Goal: Information Seeking & Learning: Learn about a topic

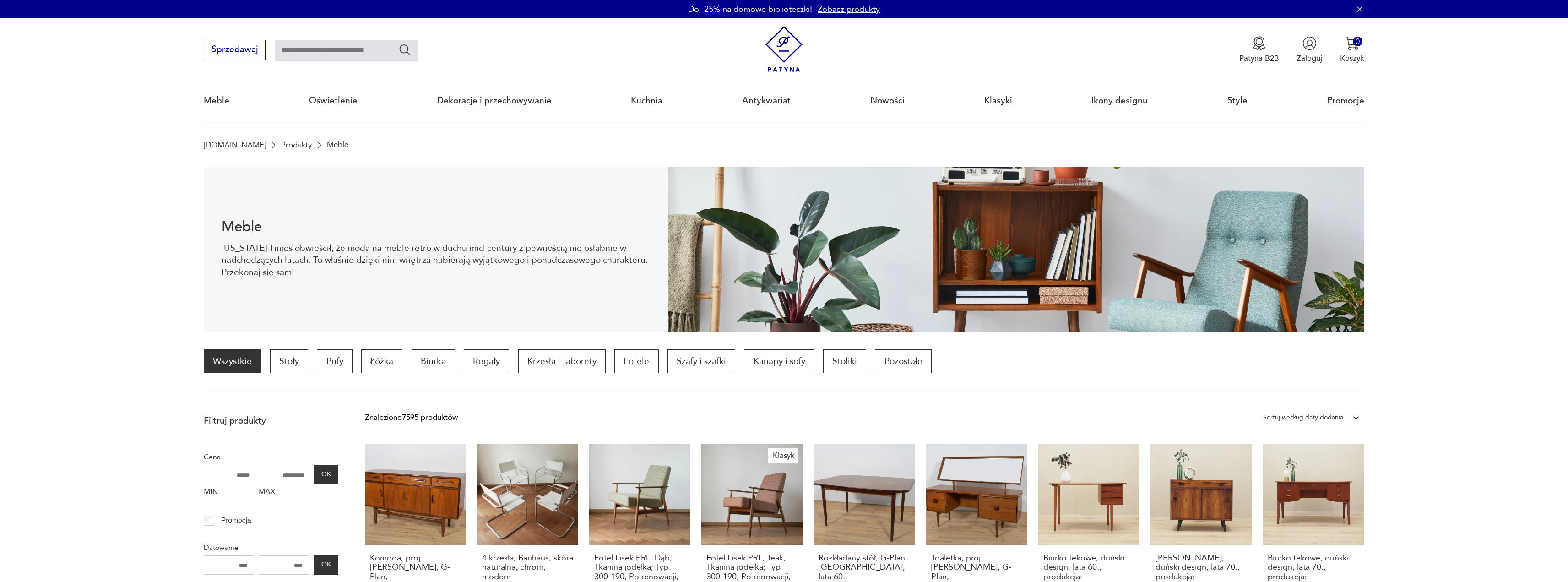
click at [771, 54] on img at bounding box center [784, 50] width 46 height 46
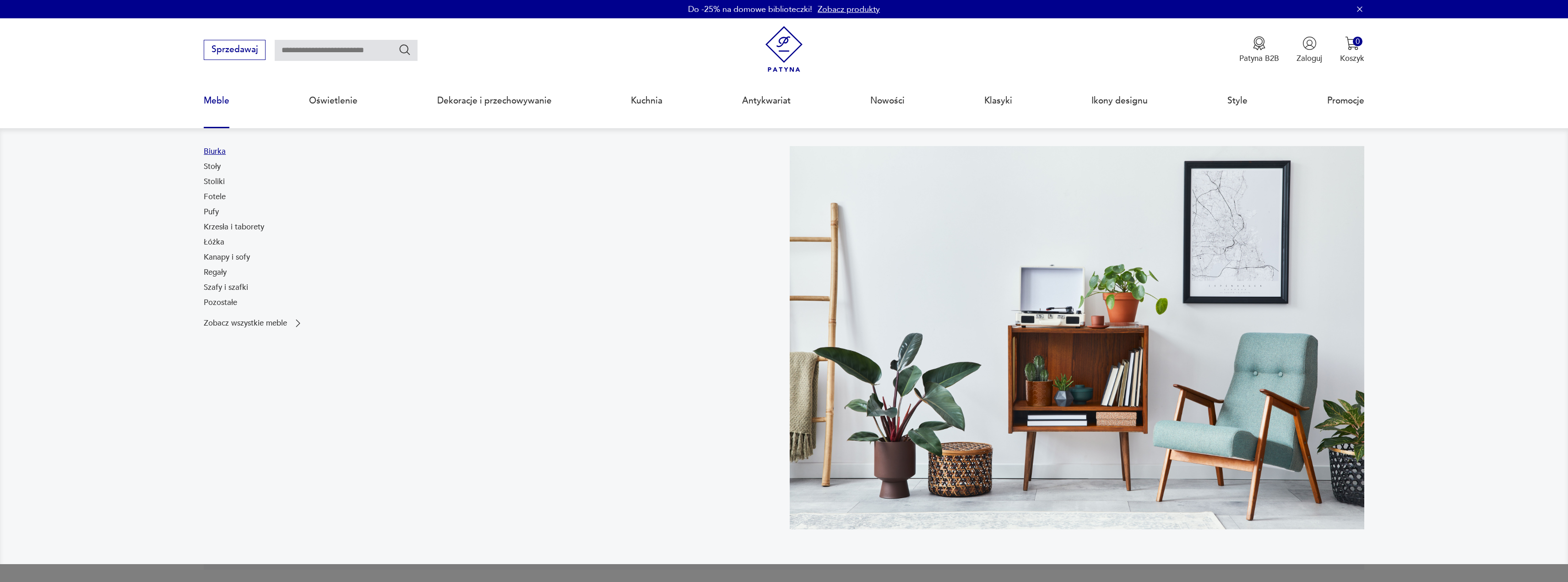
click at [223, 149] on link "Biurka" at bounding box center [215, 152] width 22 height 11
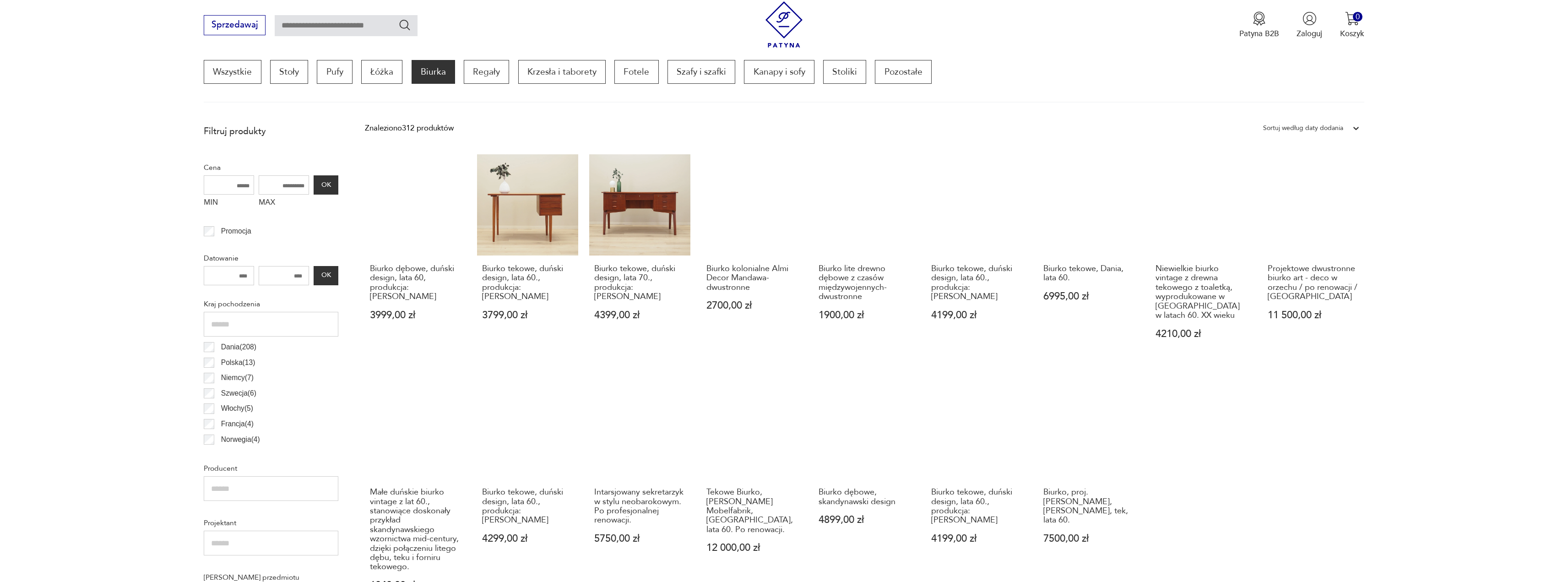
scroll to position [364, 0]
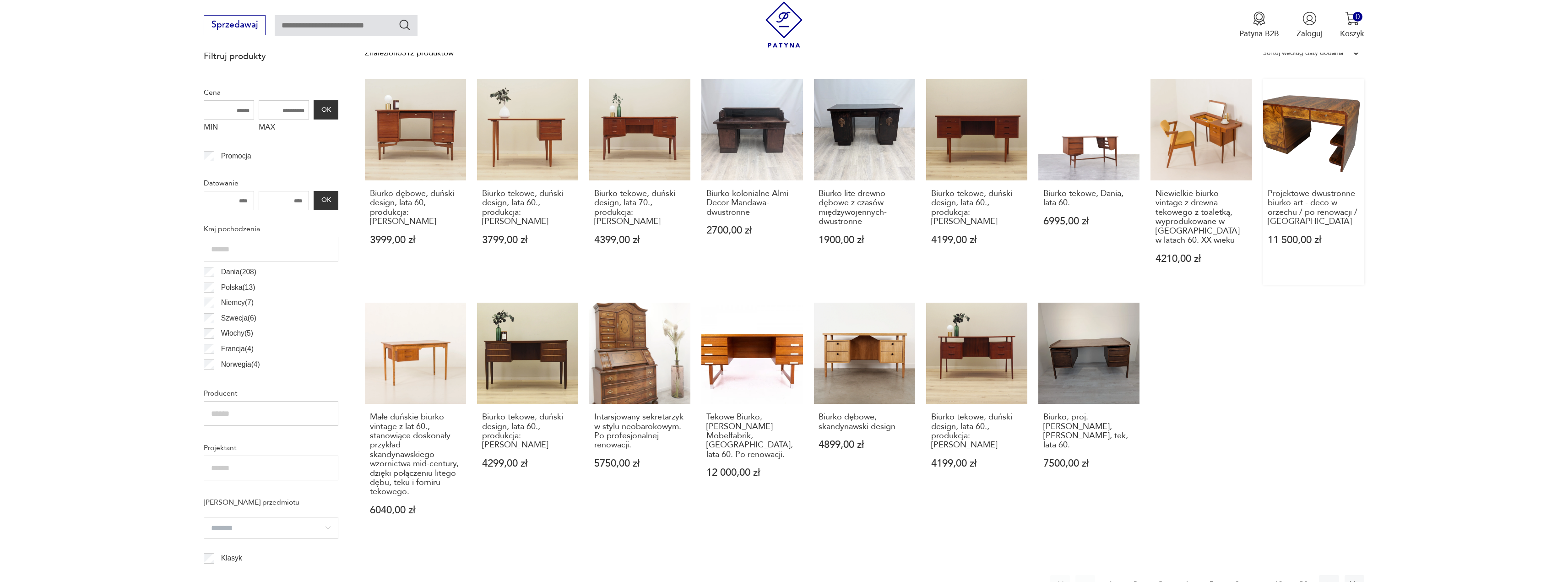
click at [1332, 153] on link "Projektowe dwustronne biurko art - deco w orzechu / po renowacji / Kraków 11 50…" at bounding box center [1313, 182] width 101 height 206
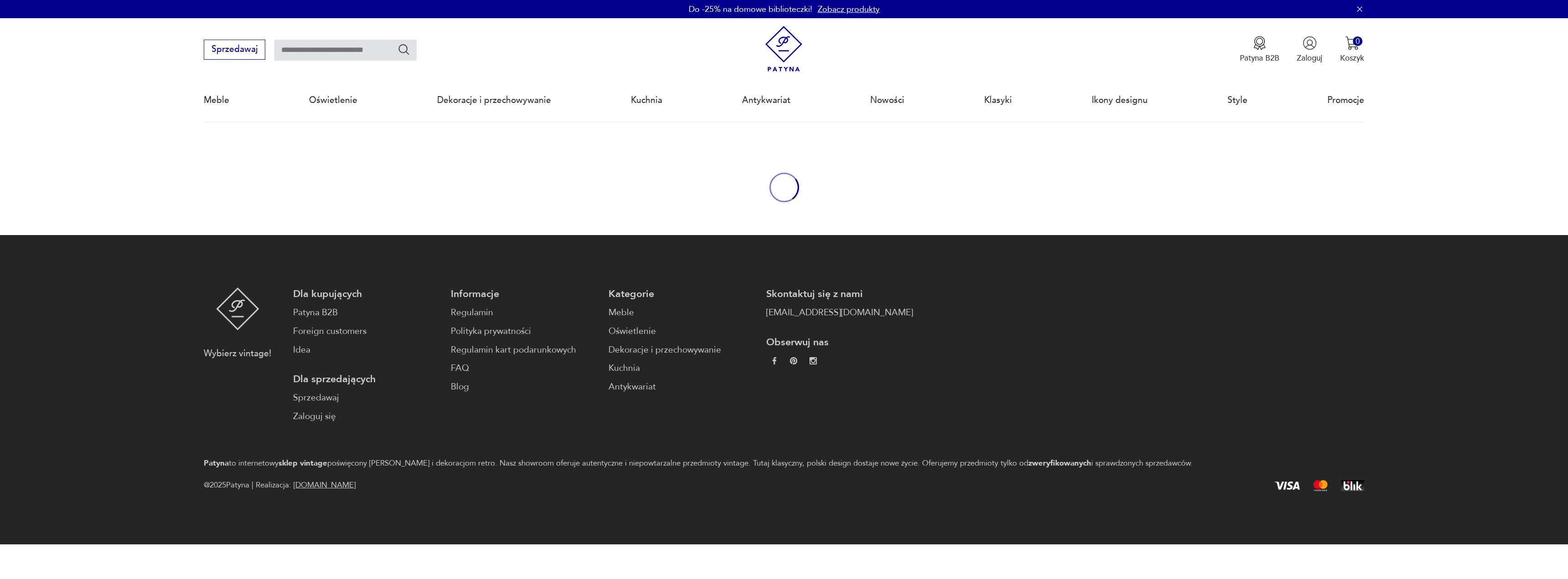
scroll to position [8, 0]
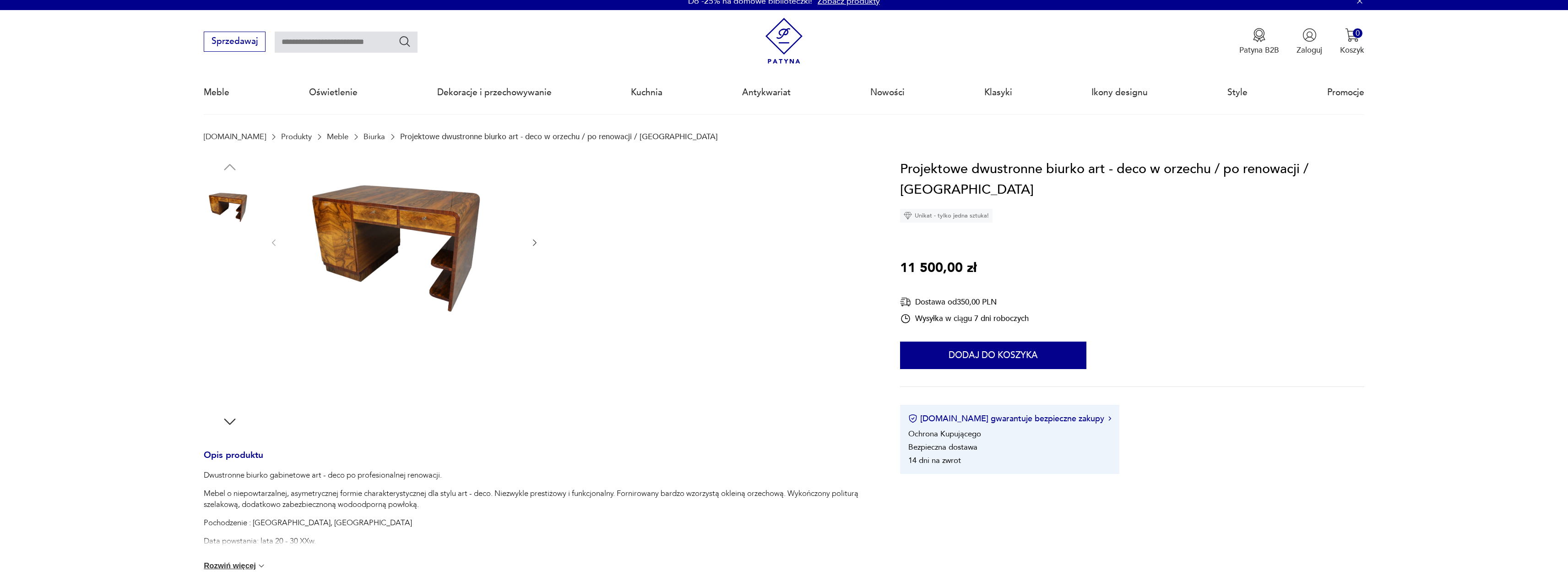
click at [422, 197] on img at bounding box center [403, 242] width 229 height 166
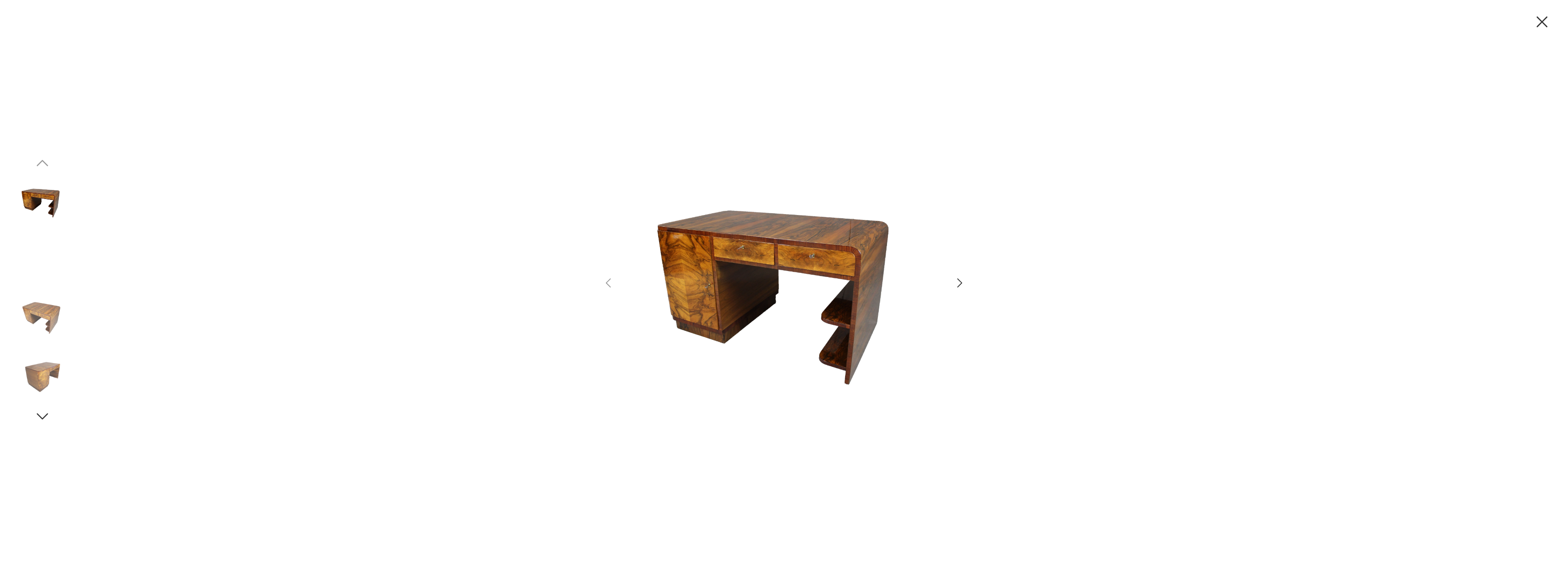
click at [55, 362] on img at bounding box center [42, 375] width 52 height 52
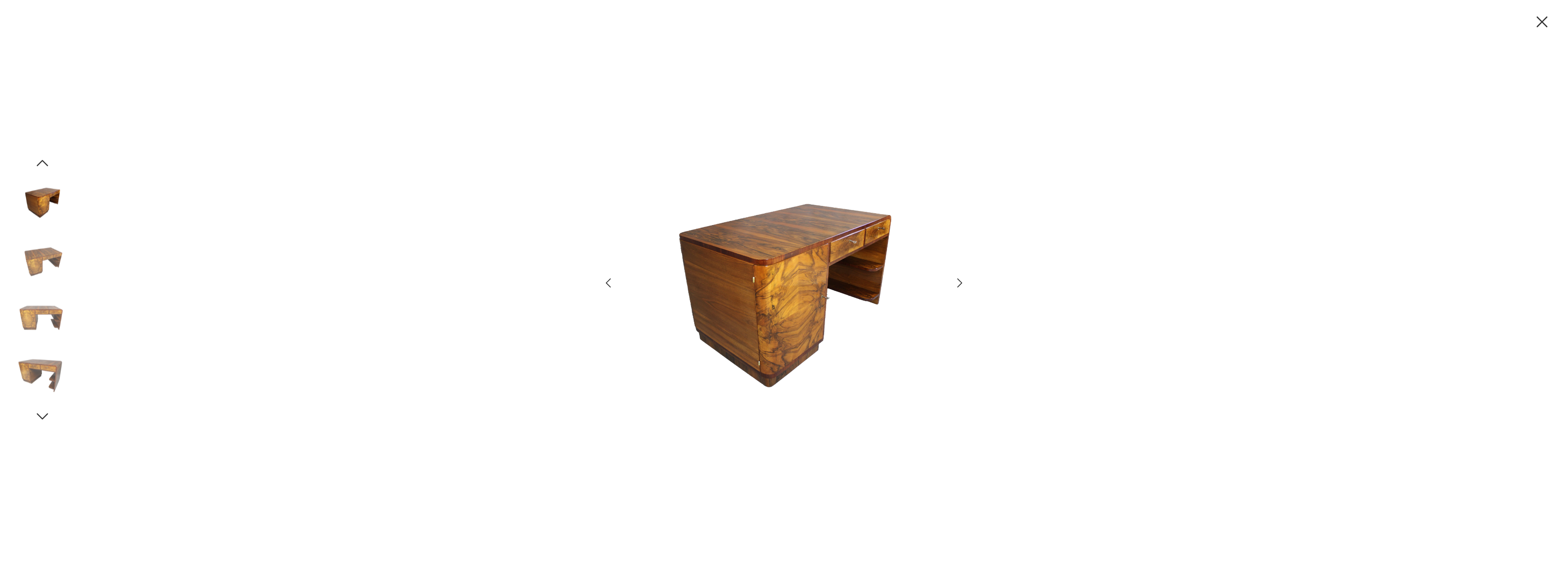
click at [44, 403] on div at bounding box center [42, 376] width 52 height 54
click at [39, 290] on div at bounding box center [42, 290] width 52 height 227
click at [37, 260] on img at bounding box center [42, 259] width 52 height 52
